Goal: Task Accomplishment & Management: Use online tool/utility

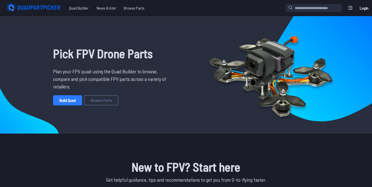
click at [66, 101] on link "Build Quad" at bounding box center [67, 100] width 29 height 10
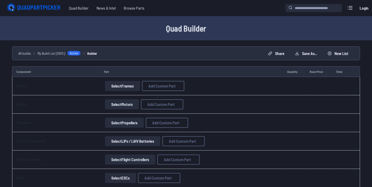
click at [127, 86] on button "Select Frames" at bounding box center [122, 86] width 35 height 10
click at [134, 86] on button "Select Frames" at bounding box center [122, 86] width 35 height 10
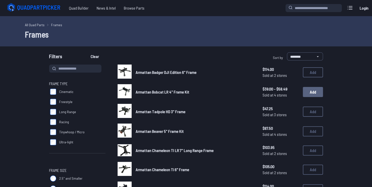
click at [309, 92] on button "Add" at bounding box center [312, 92] width 20 height 10
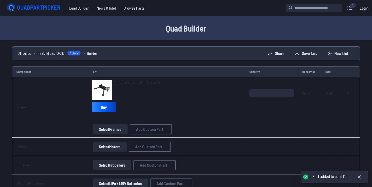
click at [107, 146] on button "Select Motors" at bounding box center [110, 146] width 34 height 10
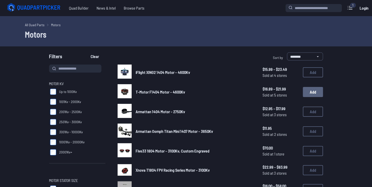
click at [309, 90] on button "Add" at bounding box center [312, 92] width 20 height 10
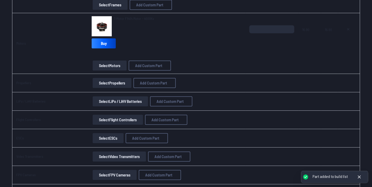
scroll to position [123, 0]
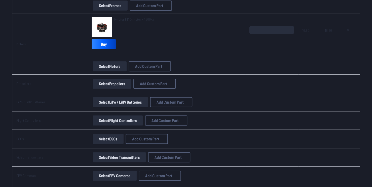
click at [119, 83] on button "Select Propellers" at bounding box center [112, 83] width 39 height 10
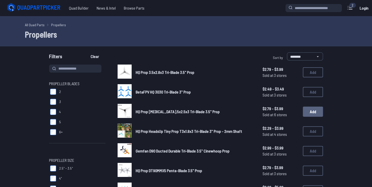
click at [311, 114] on button "Add" at bounding box center [312, 111] width 20 height 10
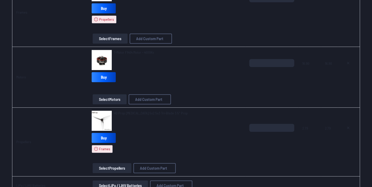
scroll to position [128, 0]
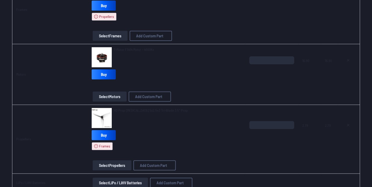
click at [114, 168] on button "Select Propellers" at bounding box center [112, 165] width 39 height 10
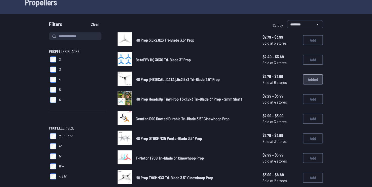
scroll to position [33, 0]
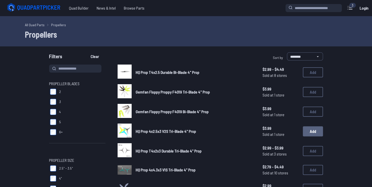
click at [311, 129] on button "Add" at bounding box center [312, 131] width 20 height 10
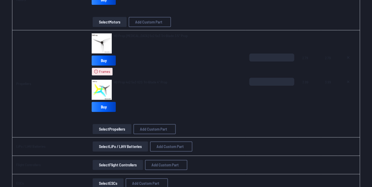
scroll to position [169, 0]
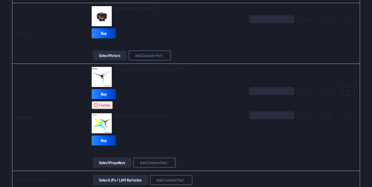
click at [348, 90] on icon at bounding box center [348, 91] width 2 height 2
type textarea "**********"
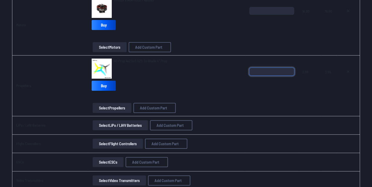
click at [274, 71] on input "*" at bounding box center [271, 71] width 45 height 8
type input "*"
click at [131, 123] on button "Select LiPo / LiHV Batteries" at bounding box center [120, 125] width 55 height 10
click at [131, 126] on button "Select LiPo / LiHV Batteries" at bounding box center [120, 125] width 55 height 10
click at [135, 124] on button "Select LiPo / LiHV Batteries" at bounding box center [120, 125] width 55 height 10
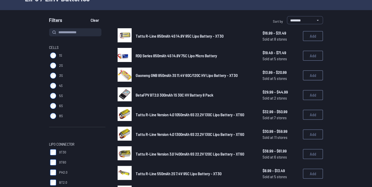
scroll to position [38, 0]
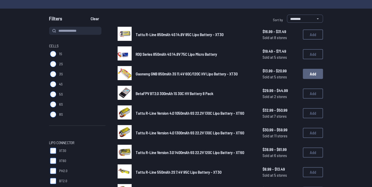
click at [313, 75] on button "Add" at bounding box center [312, 74] width 20 height 10
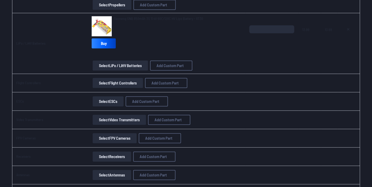
scroll to position [247, 0]
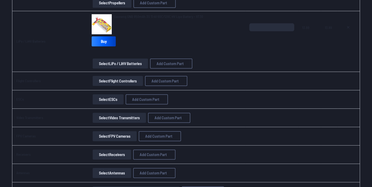
click at [129, 80] on button "Select Flight Controllers" at bounding box center [118, 81] width 50 height 10
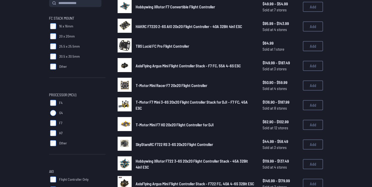
scroll to position [35, 0]
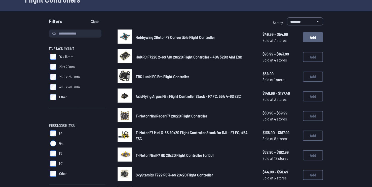
click at [313, 35] on button "Add" at bounding box center [312, 37] width 20 height 10
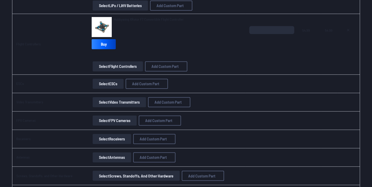
scroll to position [306, 0]
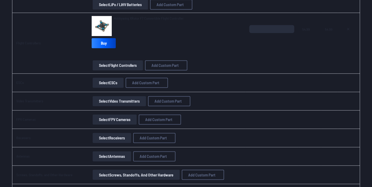
click at [106, 84] on button "Select ESCs" at bounding box center [108, 82] width 31 height 10
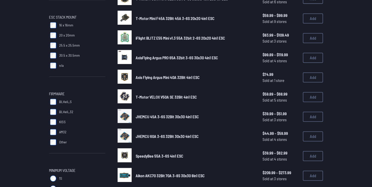
scroll to position [113, 0]
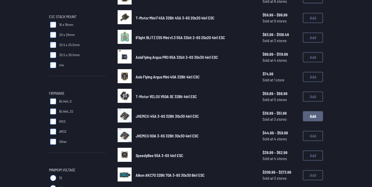
click at [309, 115] on button "Add" at bounding box center [312, 116] width 20 height 10
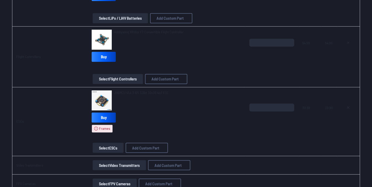
scroll to position [331, 0]
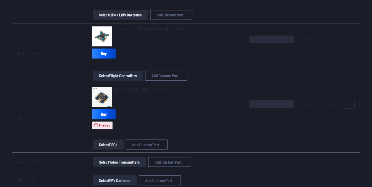
click at [346, 102] on icon at bounding box center [348, 104] width 4 height 4
type textarea "**********"
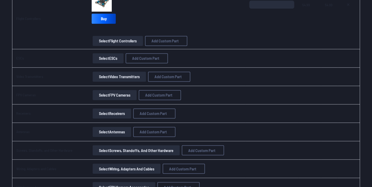
scroll to position [296, 0]
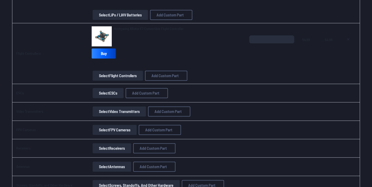
click at [110, 73] on button "Select Flight Controllers" at bounding box center [118, 75] width 50 height 10
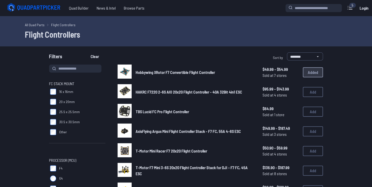
click at [64, 91] on span "16 x 16mm" at bounding box center [66, 91] width 14 height 5
click at [348, 9] on icon at bounding box center [349, 7] width 5 height 3
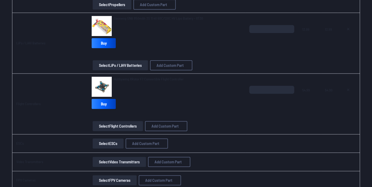
scroll to position [290, 0]
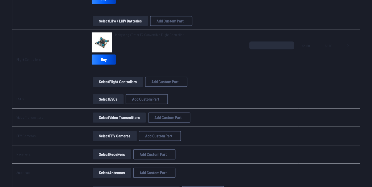
click at [111, 100] on button "Select ESCs" at bounding box center [108, 99] width 31 height 10
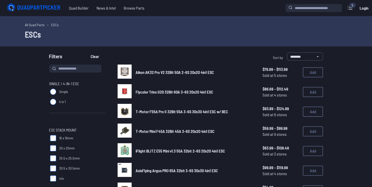
click at [64, 138] on span "16 x 16mm" at bounding box center [66, 137] width 14 height 5
click at [62, 169] on span "30.5 x 30.5mm" at bounding box center [69, 167] width 21 height 5
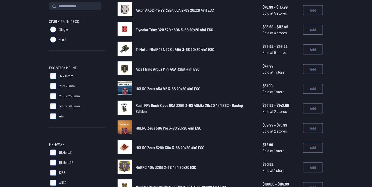
scroll to position [63, 0]
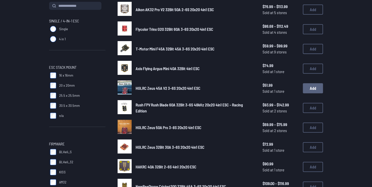
click at [311, 88] on button "Add" at bounding box center [312, 88] width 20 height 10
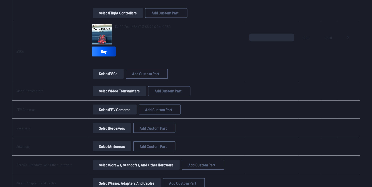
scroll to position [360, 0]
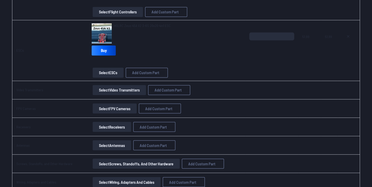
click at [123, 89] on button "Select Video Transmitters" at bounding box center [119, 90] width 53 height 10
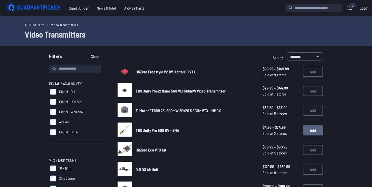
click at [310, 131] on button "Add" at bounding box center [312, 130] width 20 height 10
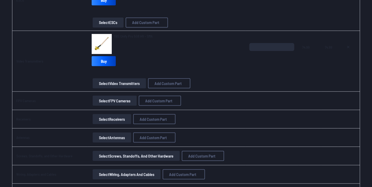
scroll to position [415, 0]
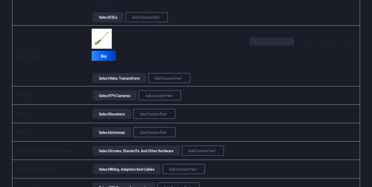
click at [125, 97] on button "Select FPV Cameras" at bounding box center [115, 95] width 44 height 10
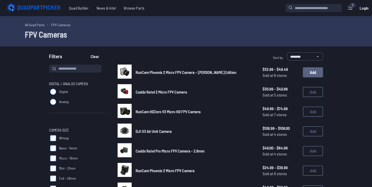
click at [306, 72] on button "Add" at bounding box center [312, 72] width 20 height 10
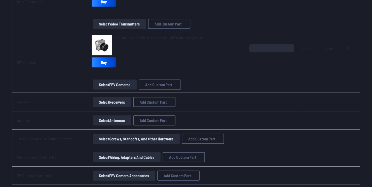
scroll to position [506, 0]
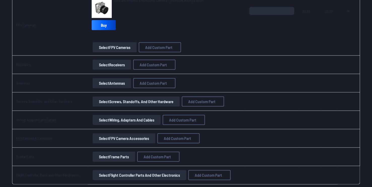
click at [108, 61] on button "Select Receivers" at bounding box center [112, 65] width 38 height 10
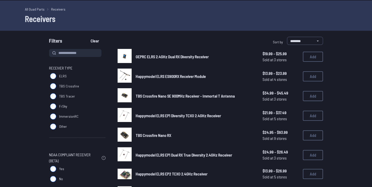
scroll to position [11, 0]
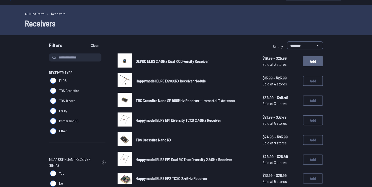
click at [308, 60] on button "Add" at bounding box center [312, 61] width 20 height 10
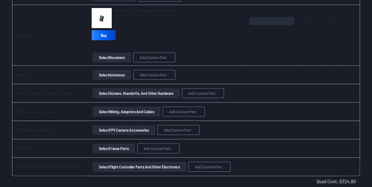
scroll to position [558, 0]
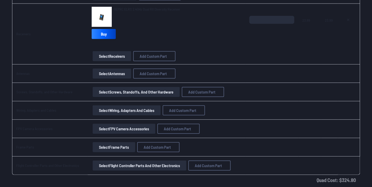
click at [118, 72] on button "Select Antennas" at bounding box center [112, 73] width 38 height 10
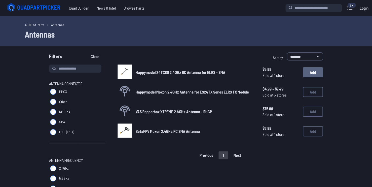
click at [306, 73] on button "Add" at bounding box center [312, 72] width 20 height 10
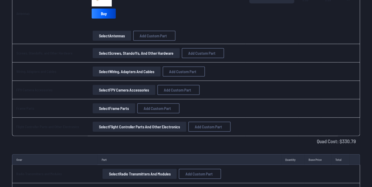
scroll to position [572, 0]
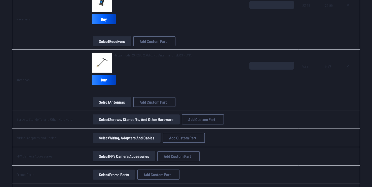
click at [161, 119] on button "Select Screws, Standoffs, and Other Hardware" at bounding box center [136, 119] width 87 height 10
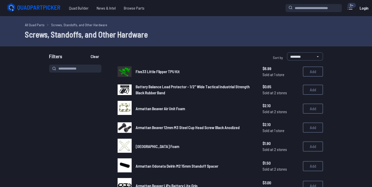
click at [348, 7] on div "9+" at bounding box center [351, 5] width 9 height 5
click at [348, 8] on icon at bounding box center [349, 8] width 8 height 8
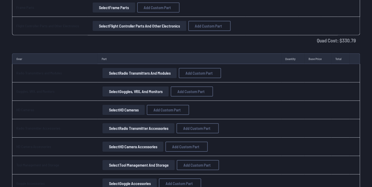
scroll to position [740, 0]
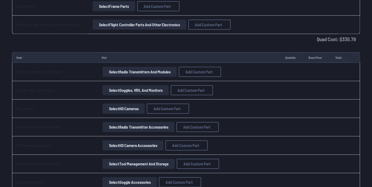
click at [156, 70] on button "Select Radio Transmitters and Modules" at bounding box center [139, 72] width 74 height 10
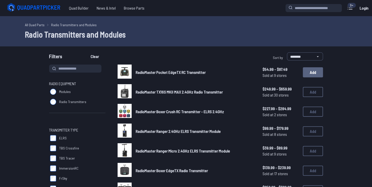
click at [313, 72] on button "Add" at bounding box center [312, 72] width 20 height 10
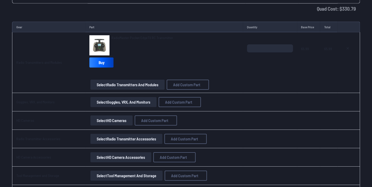
scroll to position [768, 0]
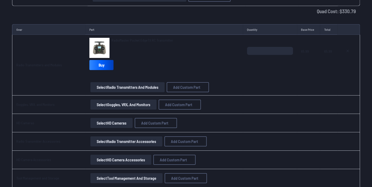
click at [109, 100] on button "Select Goggles, VRX, and Monitors" at bounding box center [123, 104] width 66 height 10
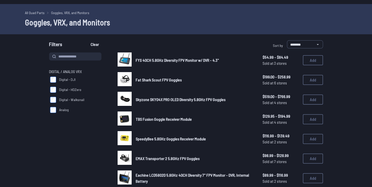
scroll to position [14, 0]
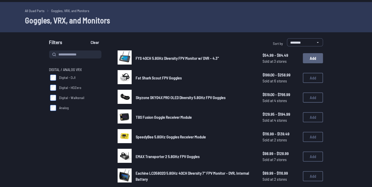
click at [310, 59] on button "Add" at bounding box center [312, 58] width 20 height 10
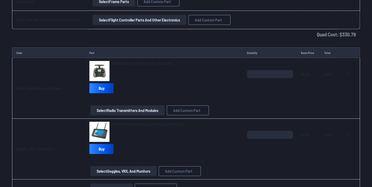
scroll to position [746, 0]
